Goal: Task Accomplishment & Management: Use online tool/utility

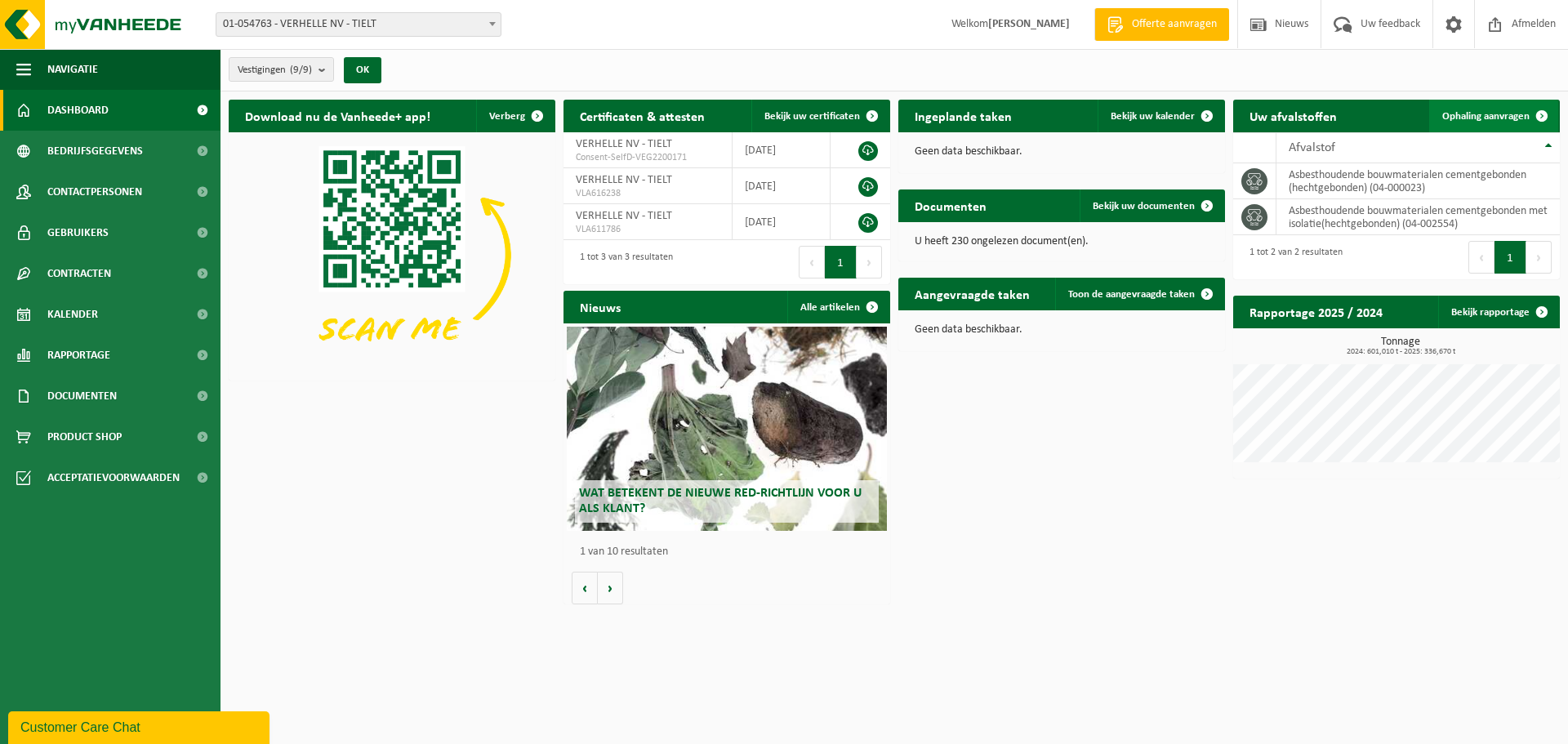
click at [1493, 115] on span "Ophaling aanvragen" at bounding box center [1486, 116] width 87 height 11
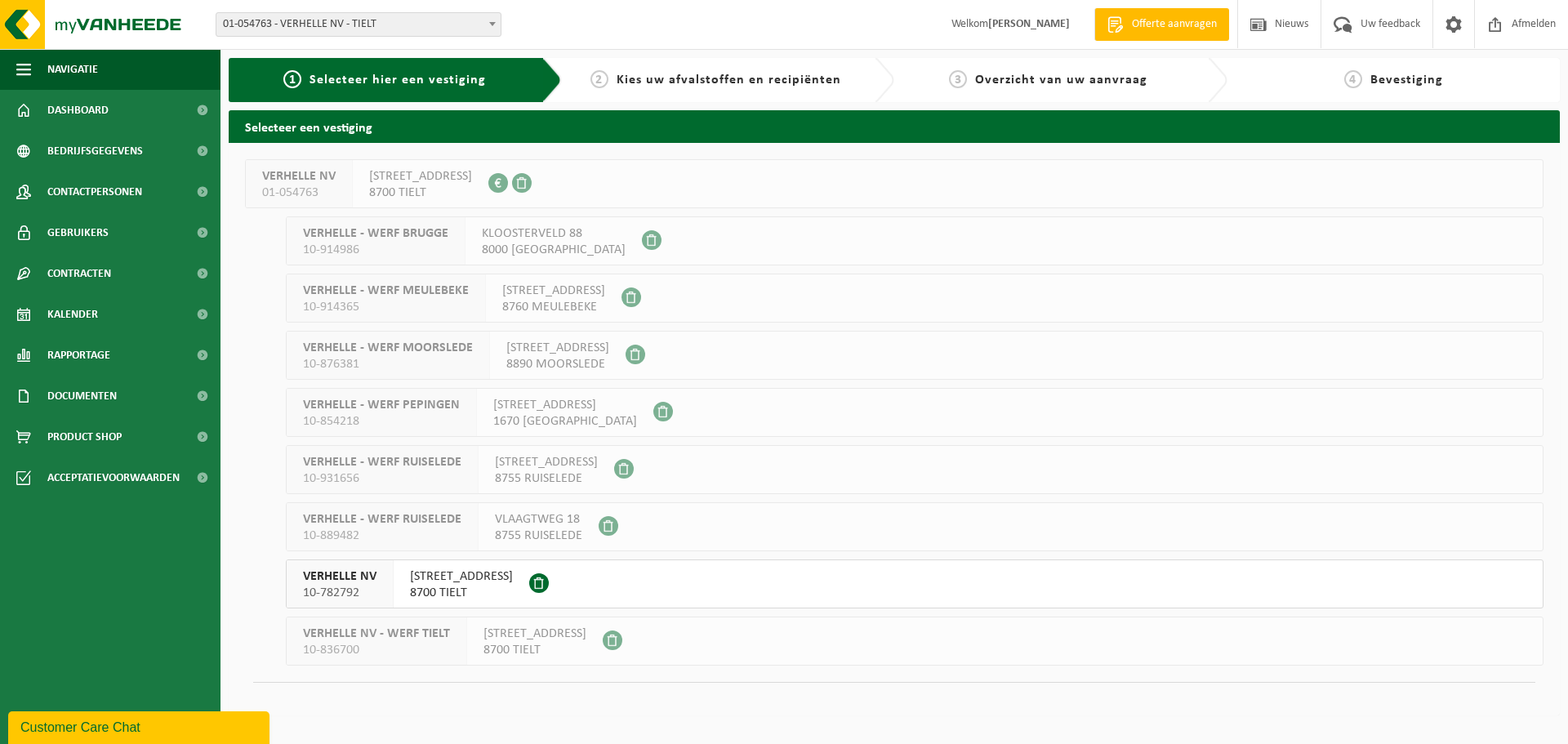
click at [440, 583] on span "SZAMOTULYSTRAAT 12" at bounding box center [461, 576] width 103 height 17
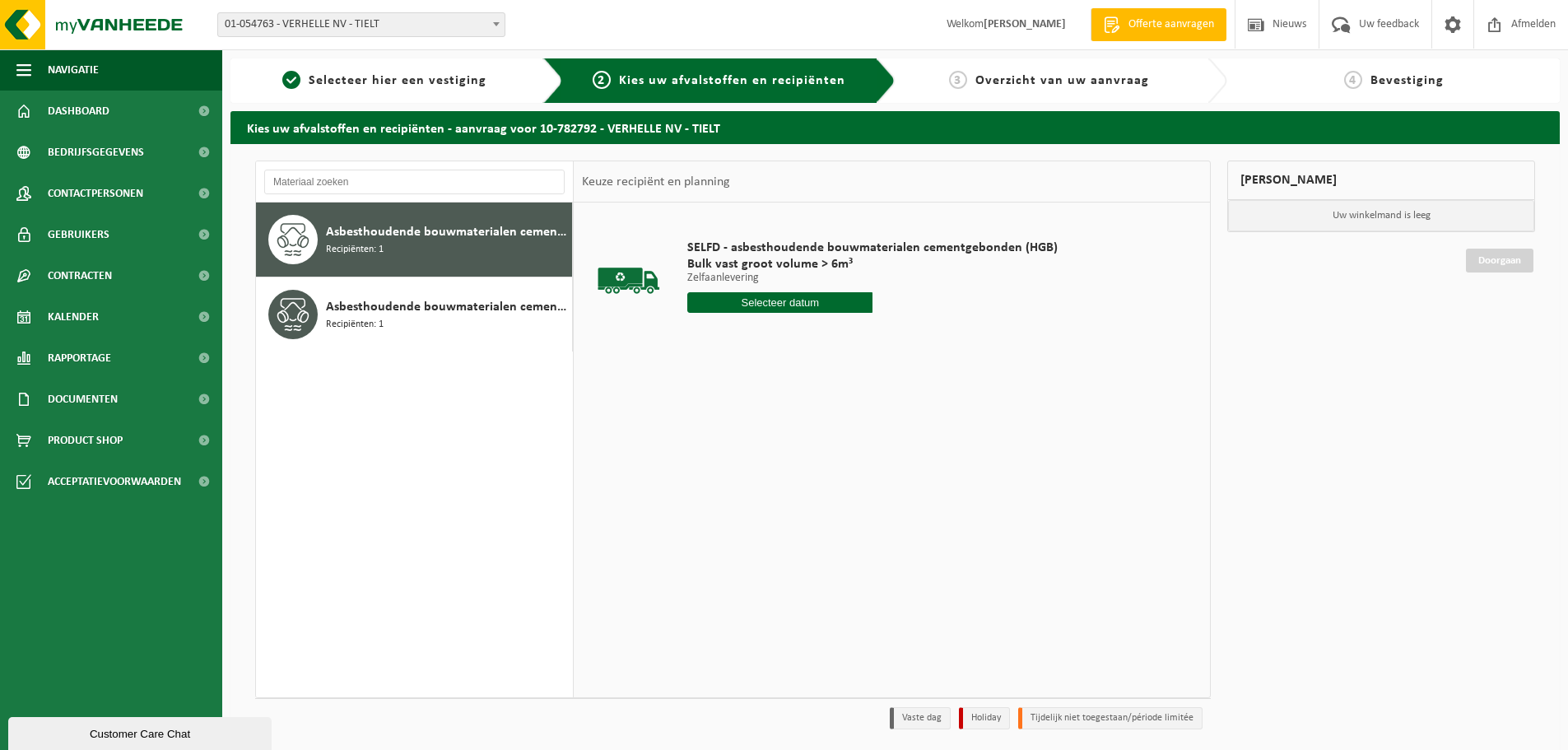
click at [769, 305] on input "text" at bounding box center [780, 302] width 186 height 21
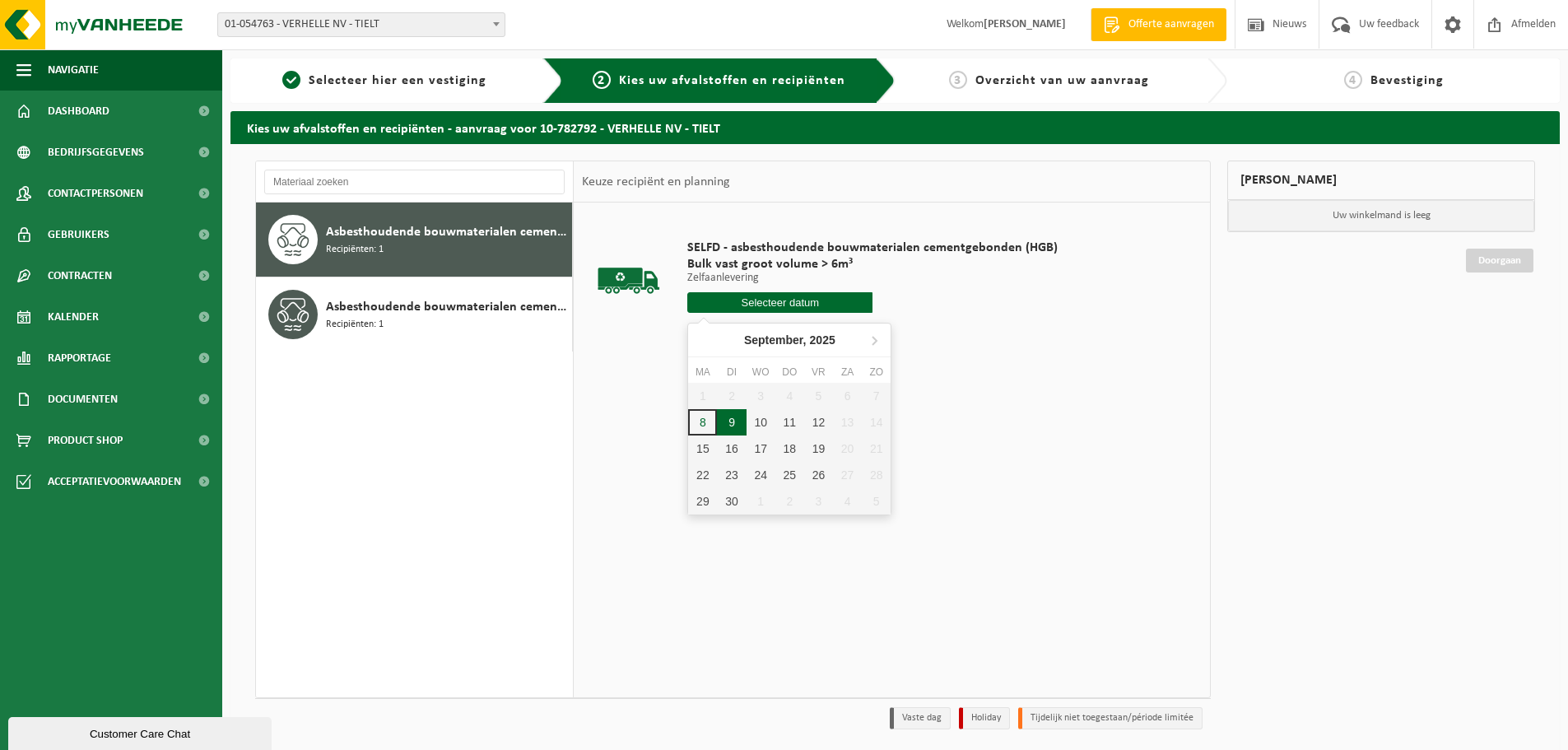
click at [729, 426] on div "9" at bounding box center [731, 422] width 29 height 26
type input "Van [DATE]"
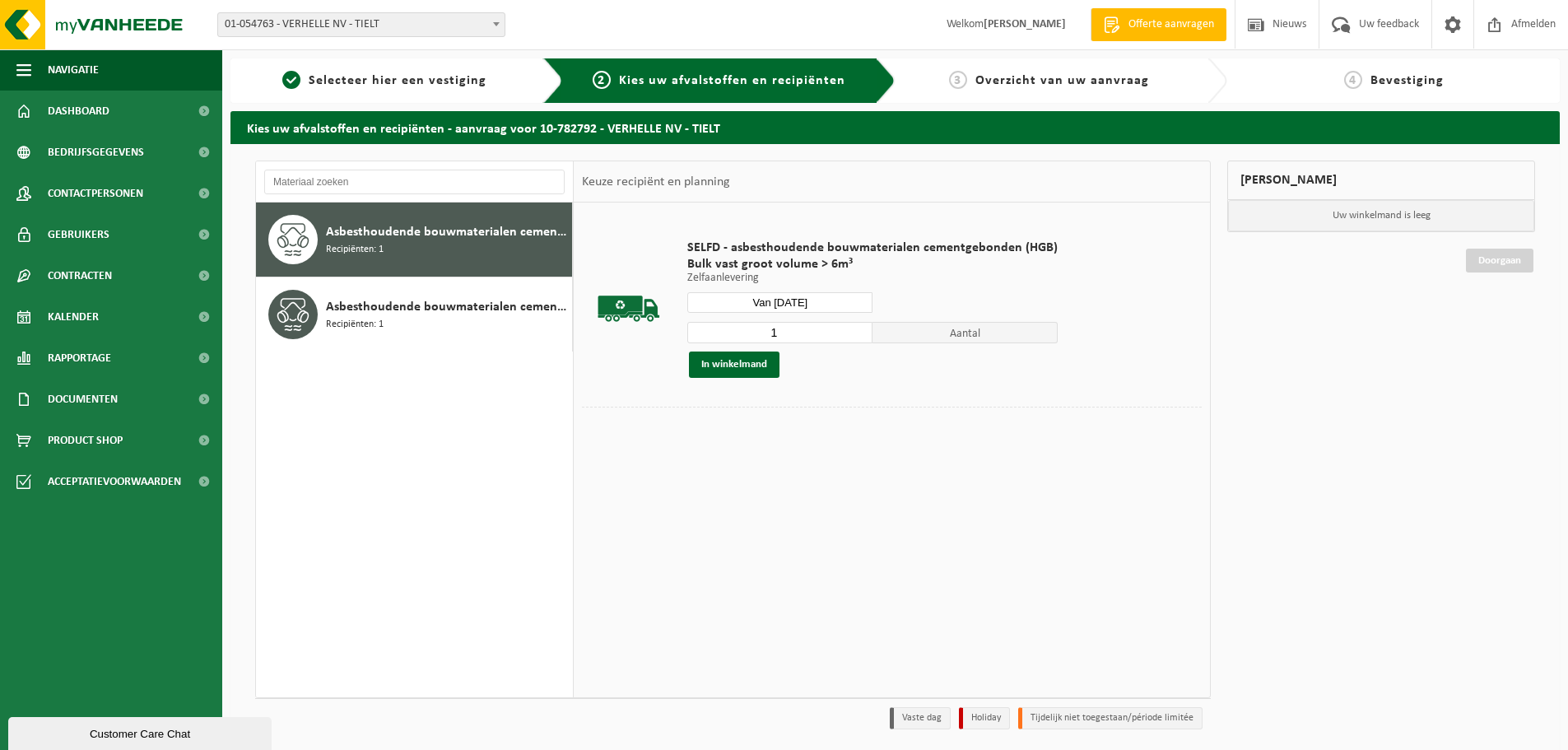
click at [788, 332] on input "1" at bounding box center [780, 332] width 186 height 21
type input "2"
click at [858, 327] on input "2" at bounding box center [780, 332] width 186 height 21
click at [727, 358] on button "In winkelmand" at bounding box center [734, 364] width 91 height 26
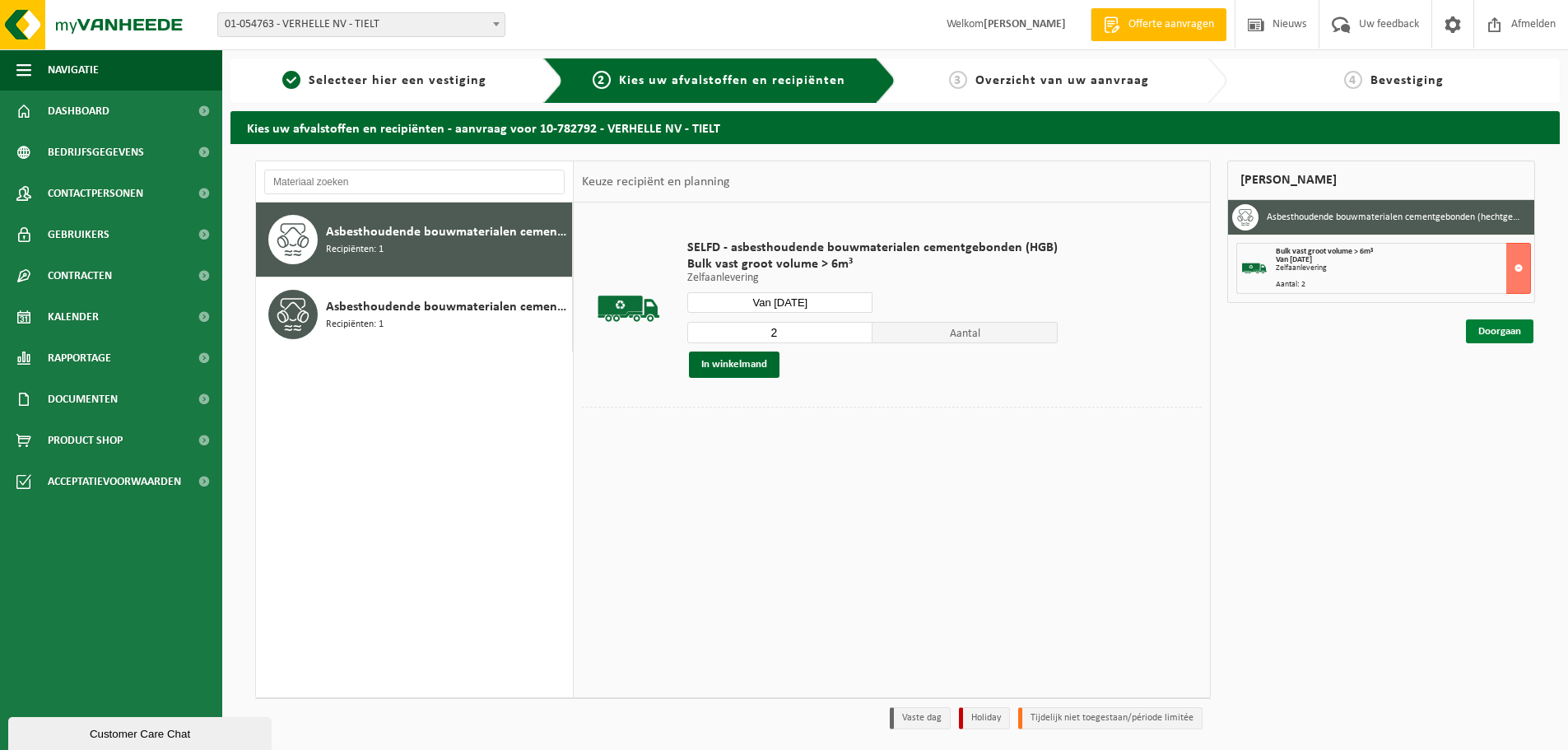
click at [1495, 334] on link "Doorgaan" at bounding box center [1499, 331] width 68 height 24
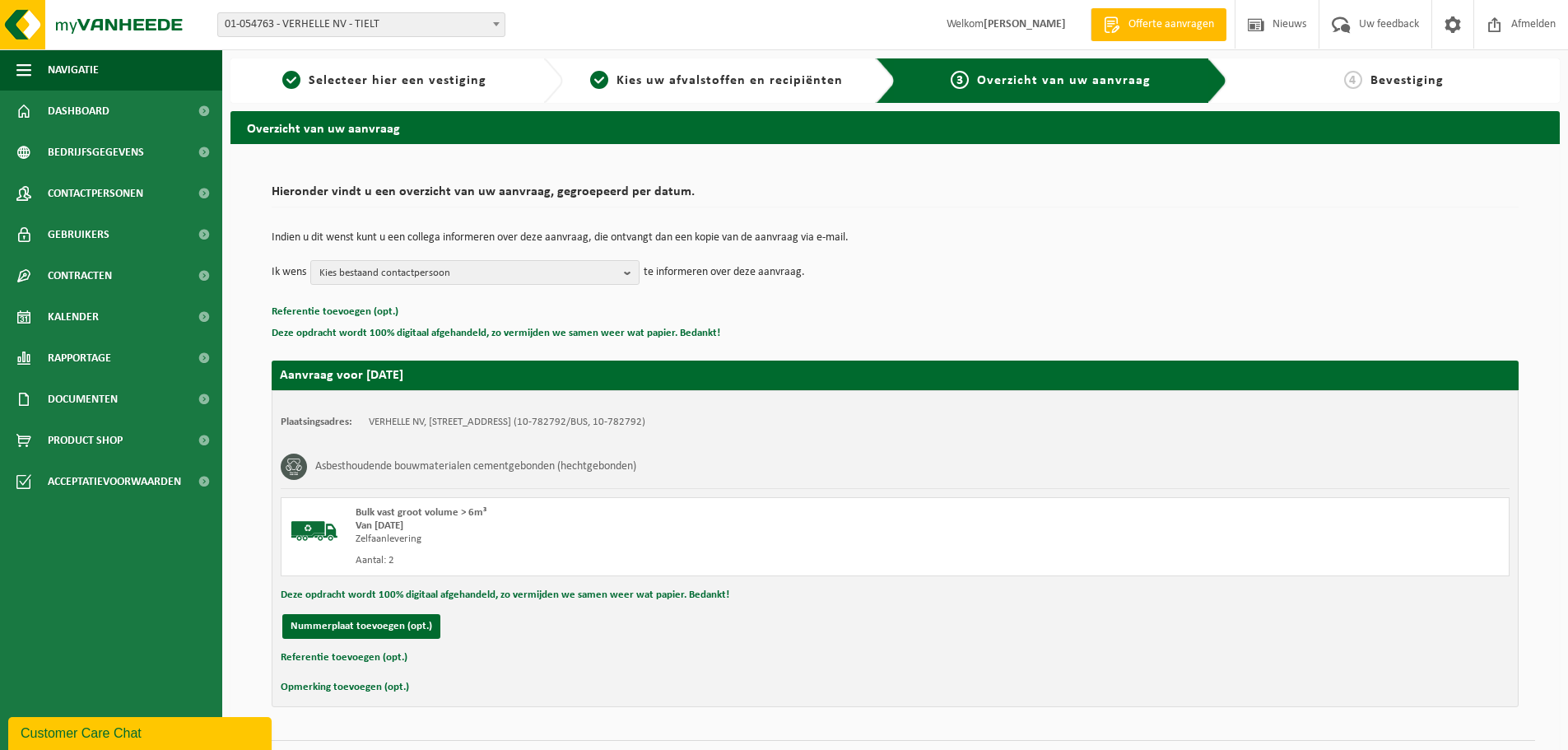
scroll to position [40, 0]
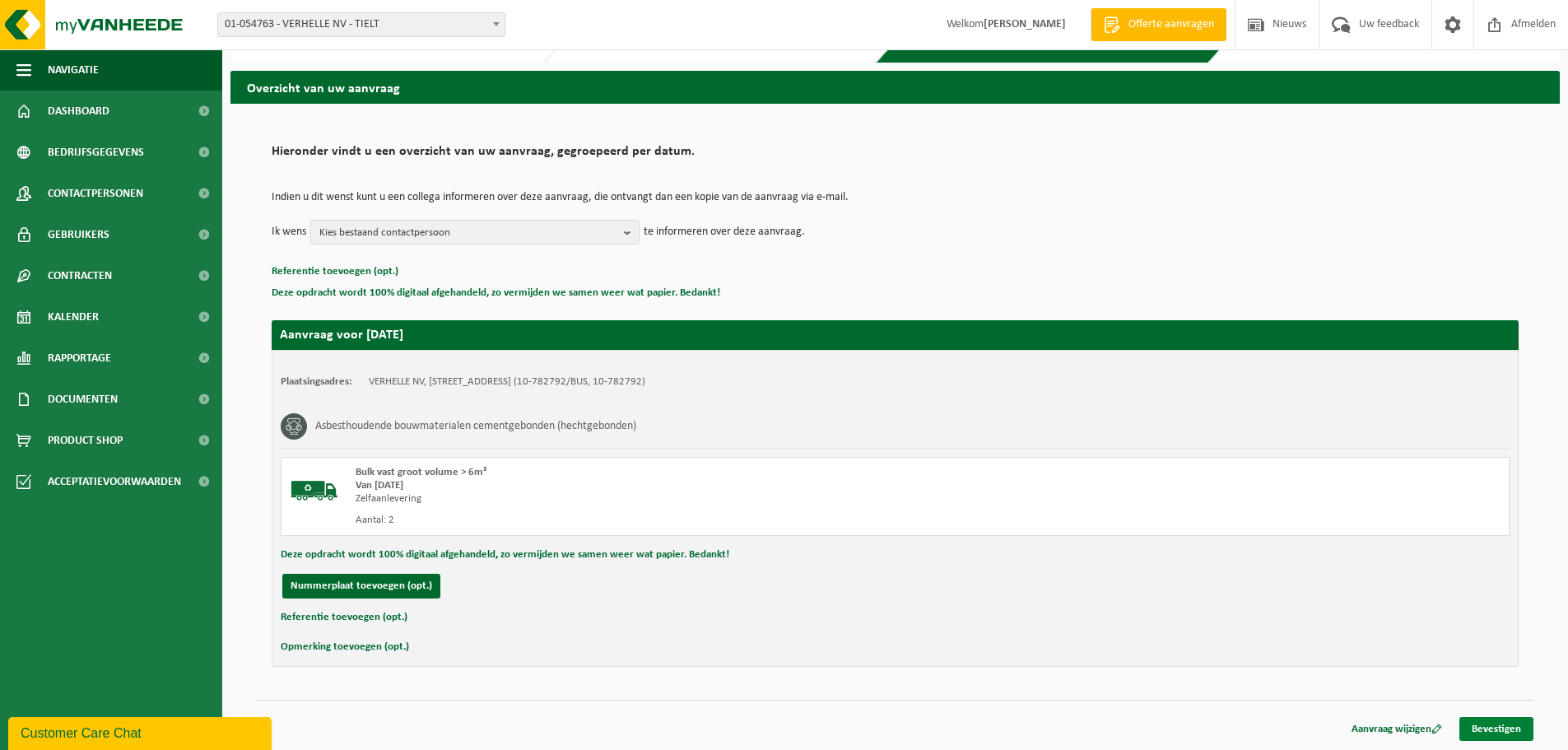
click at [1487, 728] on link "Bevestigen" at bounding box center [1496, 729] width 74 height 24
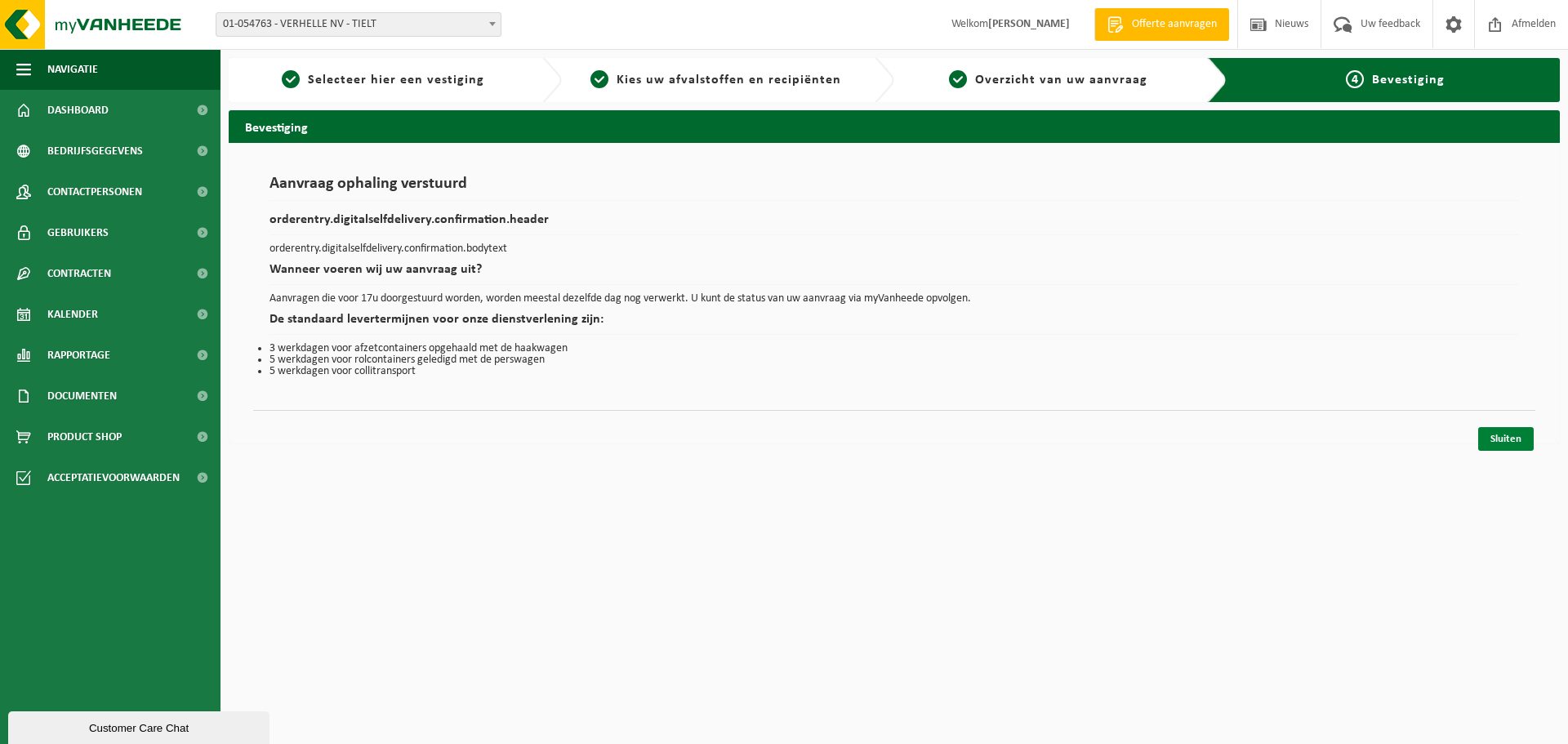
click at [1510, 433] on link "Sluiten" at bounding box center [1506, 438] width 55 height 24
